Goal: Information Seeking & Learning: Learn about a topic

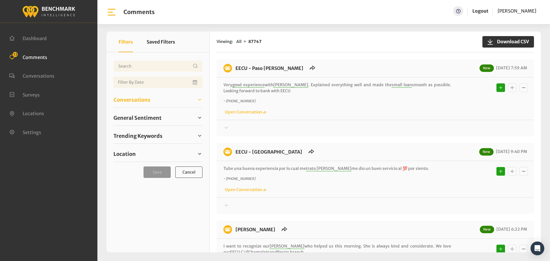
click at [142, 99] on span "Conversations" at bounding box center [132, 100] width 37 height 8
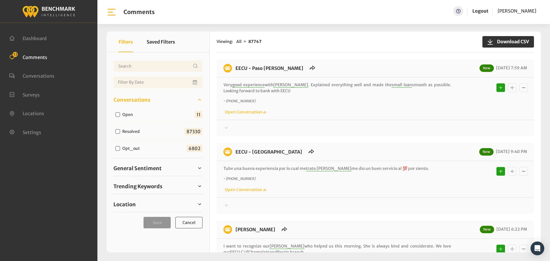
click at [116, 113] on input "Open" at bounding box center [118, 114] width 5 height 5
checkbox input "true"
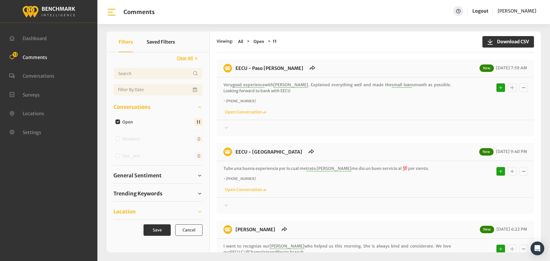
click at [136, 211] on link "Location" at bounding box center [158, 212] width 89 height 9
click at [136, 212] on link "Location" at bounding box center [158, 212] width 89 height 9
click at [140, 195] on span "Trending Keywords" at bounding box center [138, 194] width 49 height 8
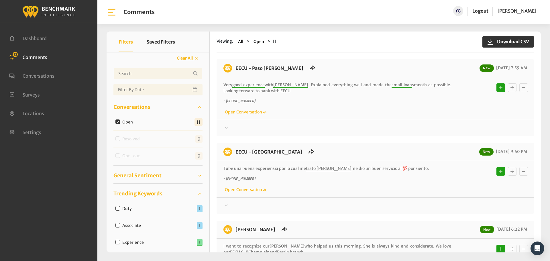
click at [130, 178] on span "General Sentiment" at bounding box center [138, 176] width 48 height 8
click at [118, 222] on div "Neutral" at bounding box center [128, 224] width 28 height 7
click at [116, 224] on input "Neutral" at bounding box center [118, 224] width 5 height 5
checkbox input "true"
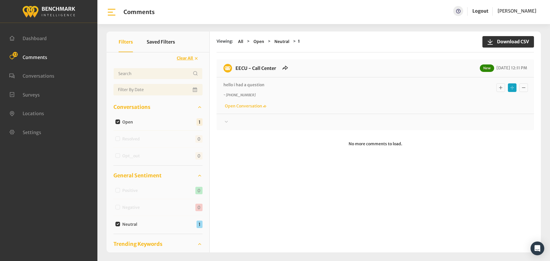
click at [241, 119] on div at bounding box center [376, 122] width 304 height 7
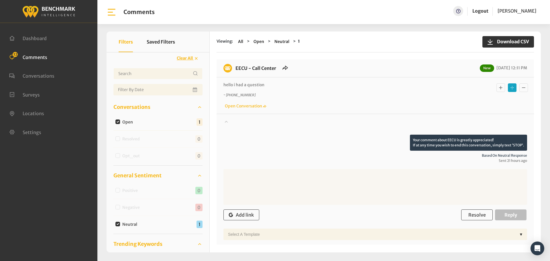
click at [241, 119] on div at bounding box center [376, 127] width 304 height 16
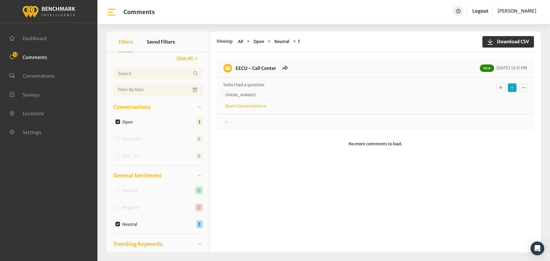
click at [118, 224] on input "Neutral" at bounding box center [118, 224] width 5 height 5
checkbox input "false"
